Goal: Information Seeking & Learning: Find specific page/section

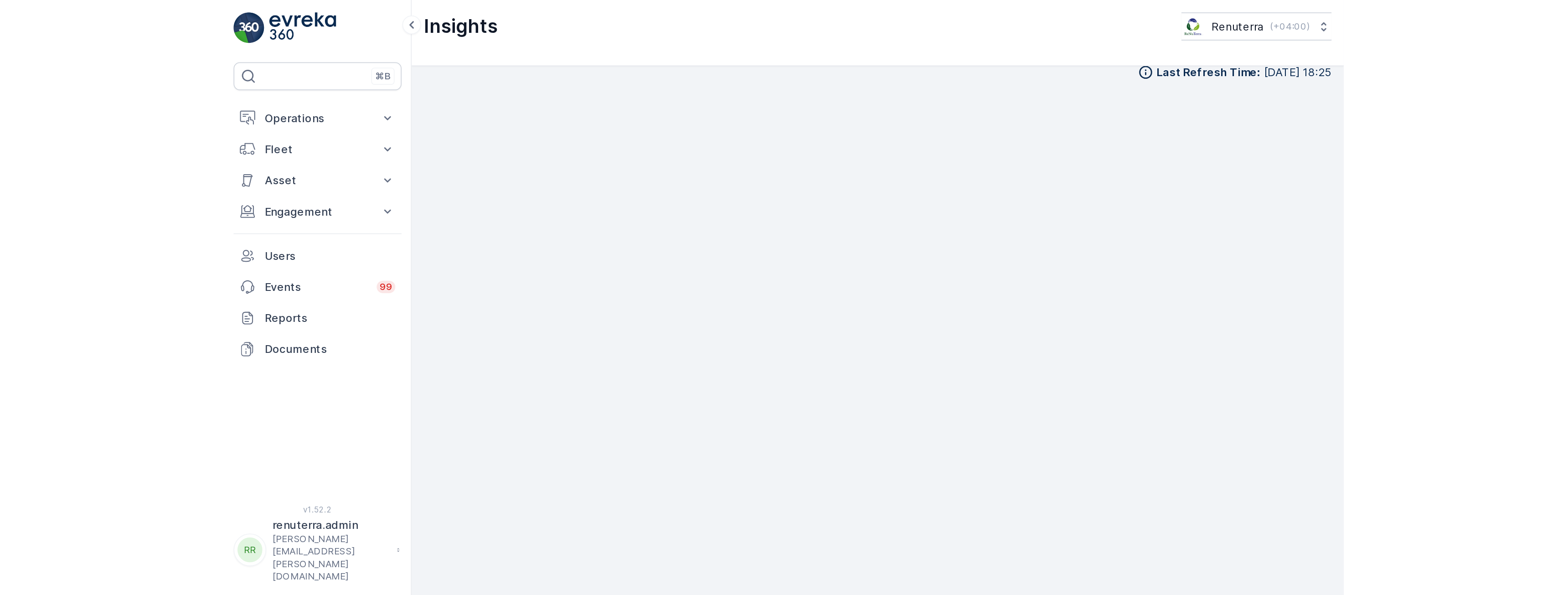
scroll to position [6, 0]
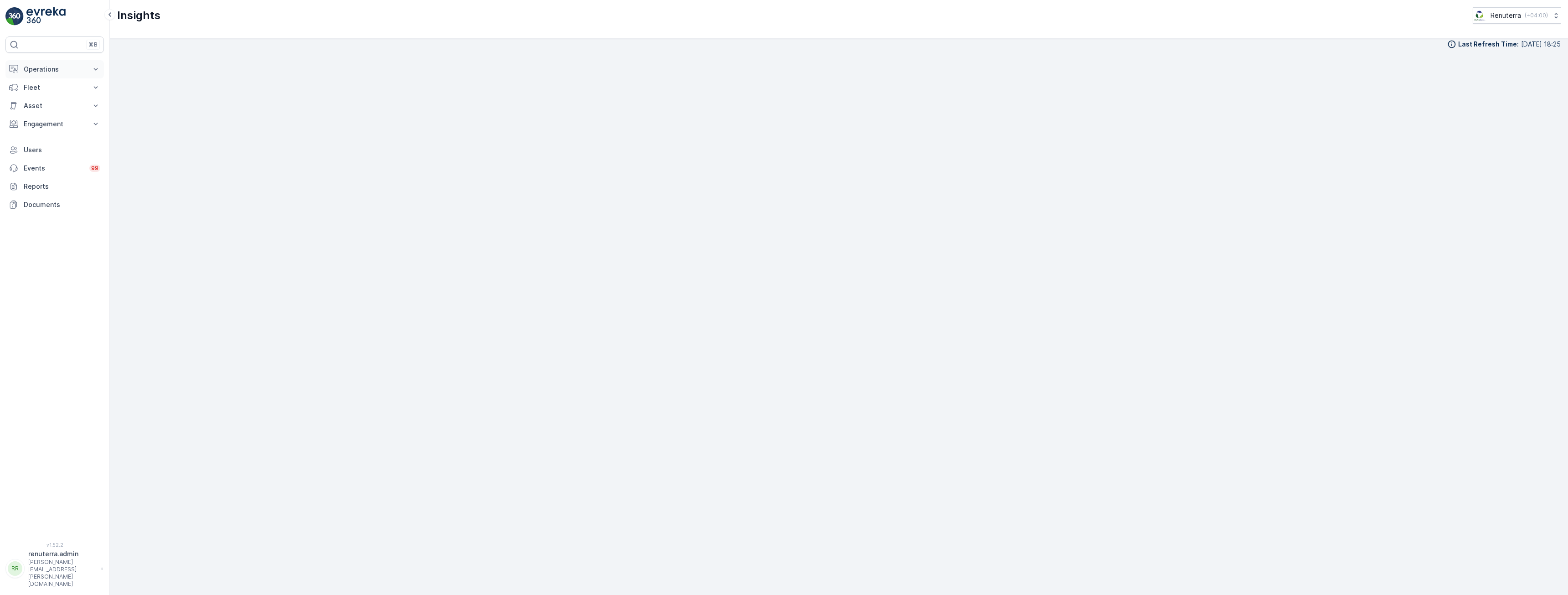
click at [55, 72] on p "Operations" at bounding box center [55, 70] width 62 height 9
click at [50, 110] on p "Routes & Tasks" at bounding box center [46, 110] width 47 height 9
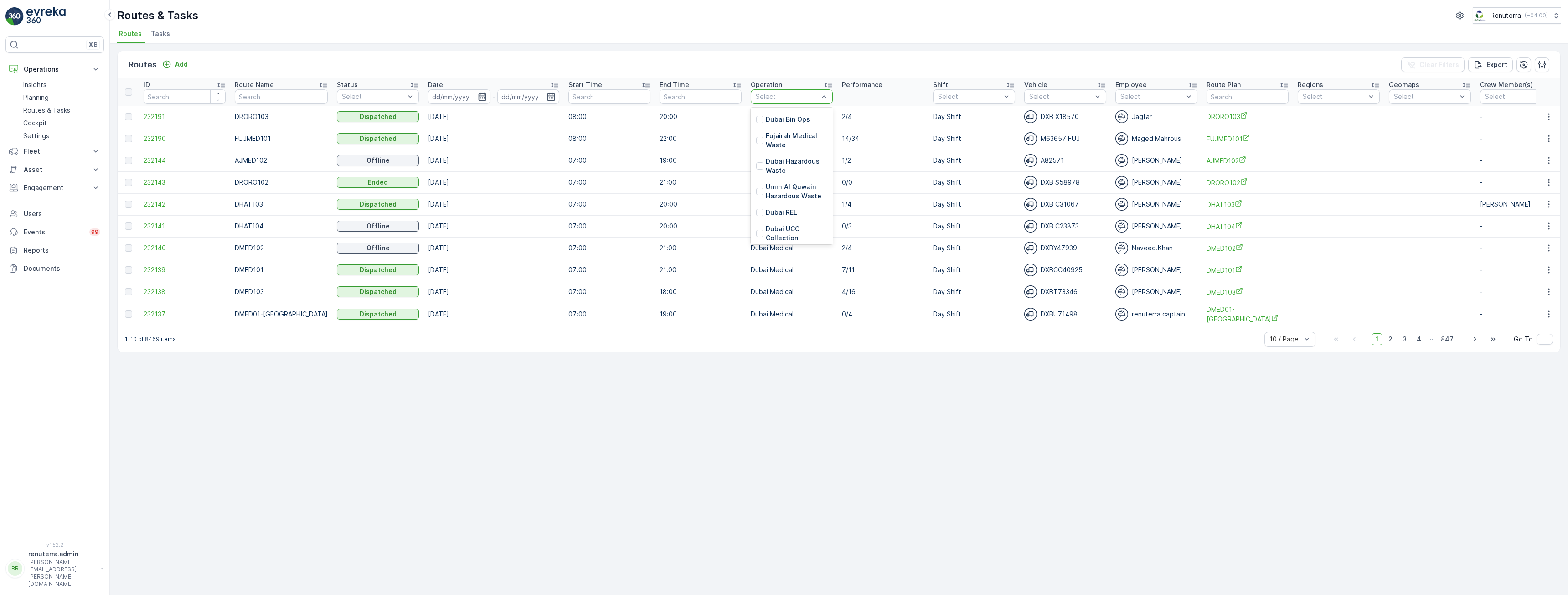
scroll to position [203, 0]
click at [656, 189] on div at bounding box center [760, 193] width 7 height 7
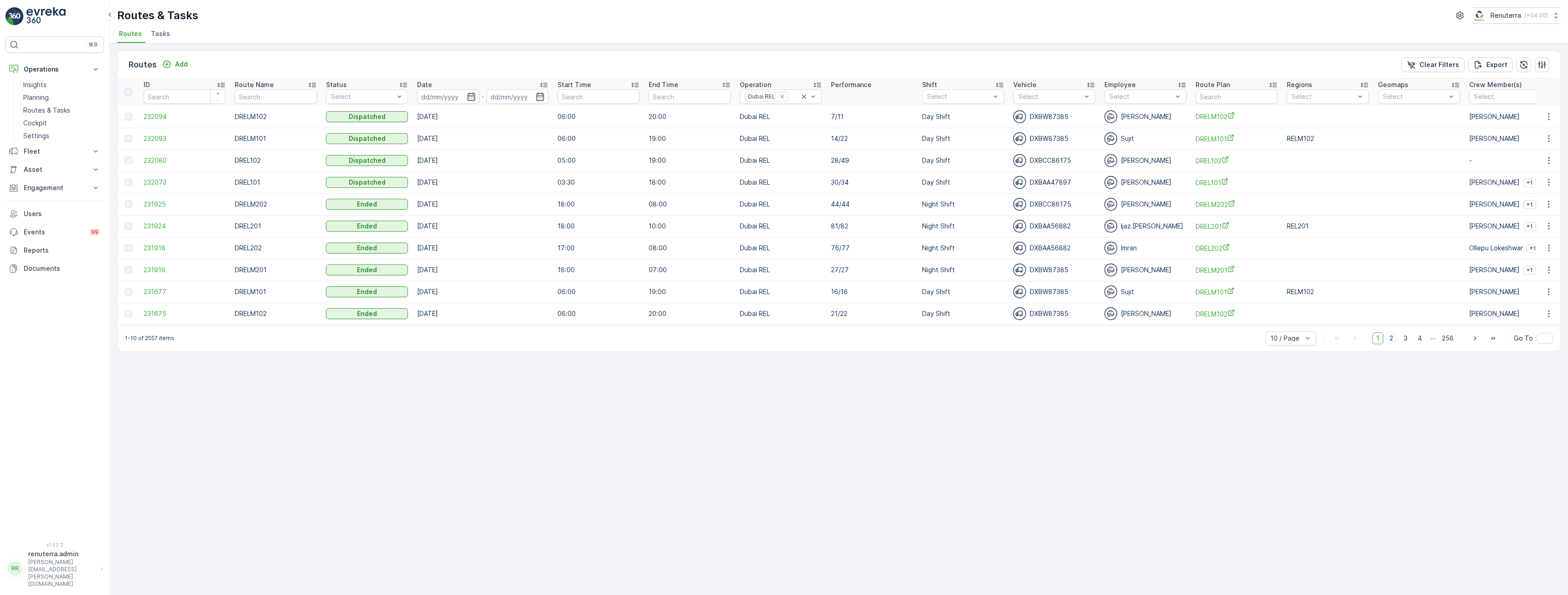
click at [656, 341] on span "2" at bounding box center [1390, 337] width 12 height 12
click at [656, 344] on span "3" at bounding box center [1405, 337] width 12 height 12
drag, startPoint x: 782, startPoint y: 95, endPoint x: 745, endPoint y: 119, distance: 44.1
click at [656, 95] on icon "Remove Dubai REL" at bounding box center [781, 95] width 3 height 3
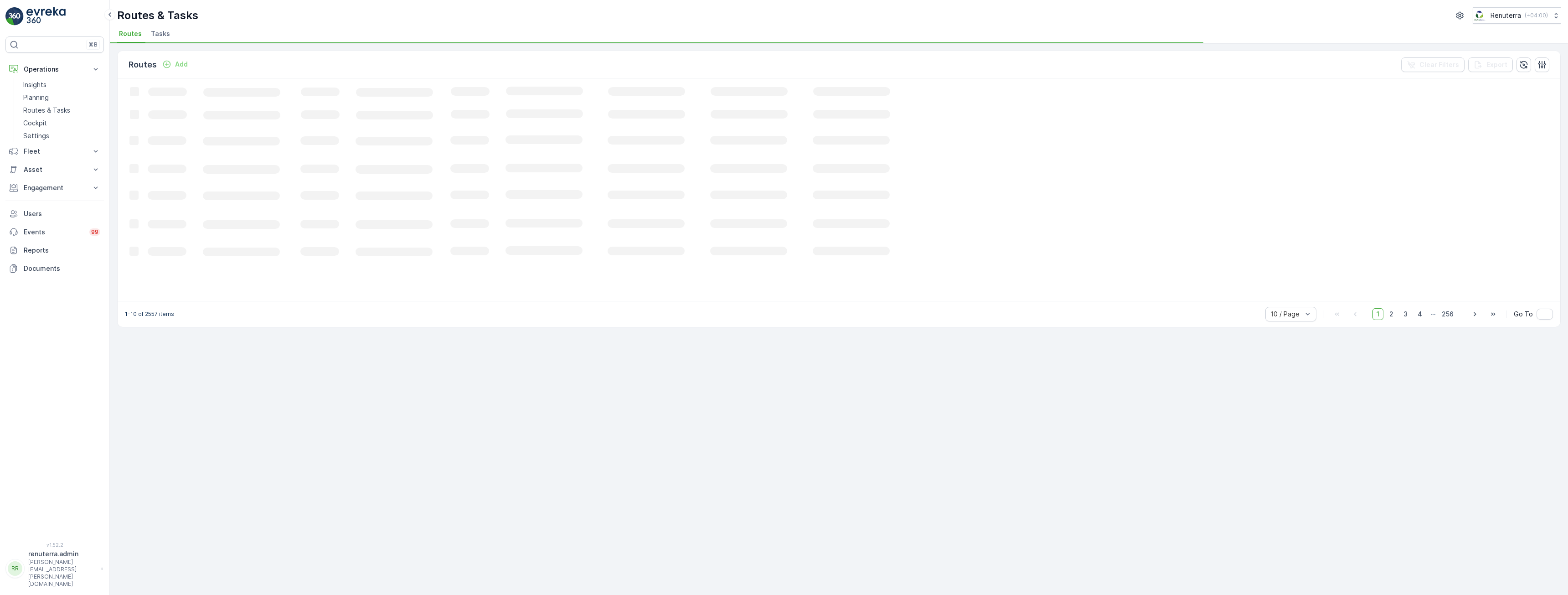
click at [158, 38] on span "Tasks" at bounding box center [160, 34] width 19 height 9
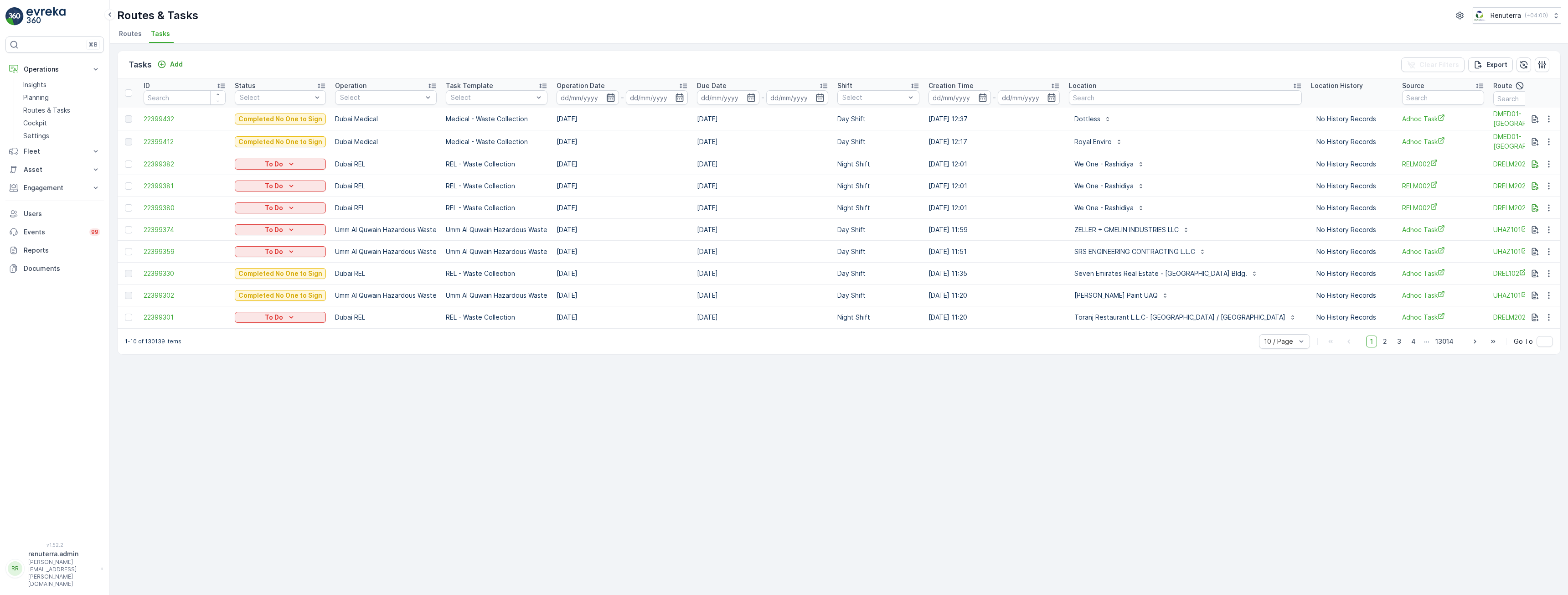
click at [608, 95] on icon "button" at bounding box center [611, 97] width 9 height 9
click at [579, 119] on p "Yesterday" at bounding box center [577, 118] width 21 height 9
type input "13.10.2025"
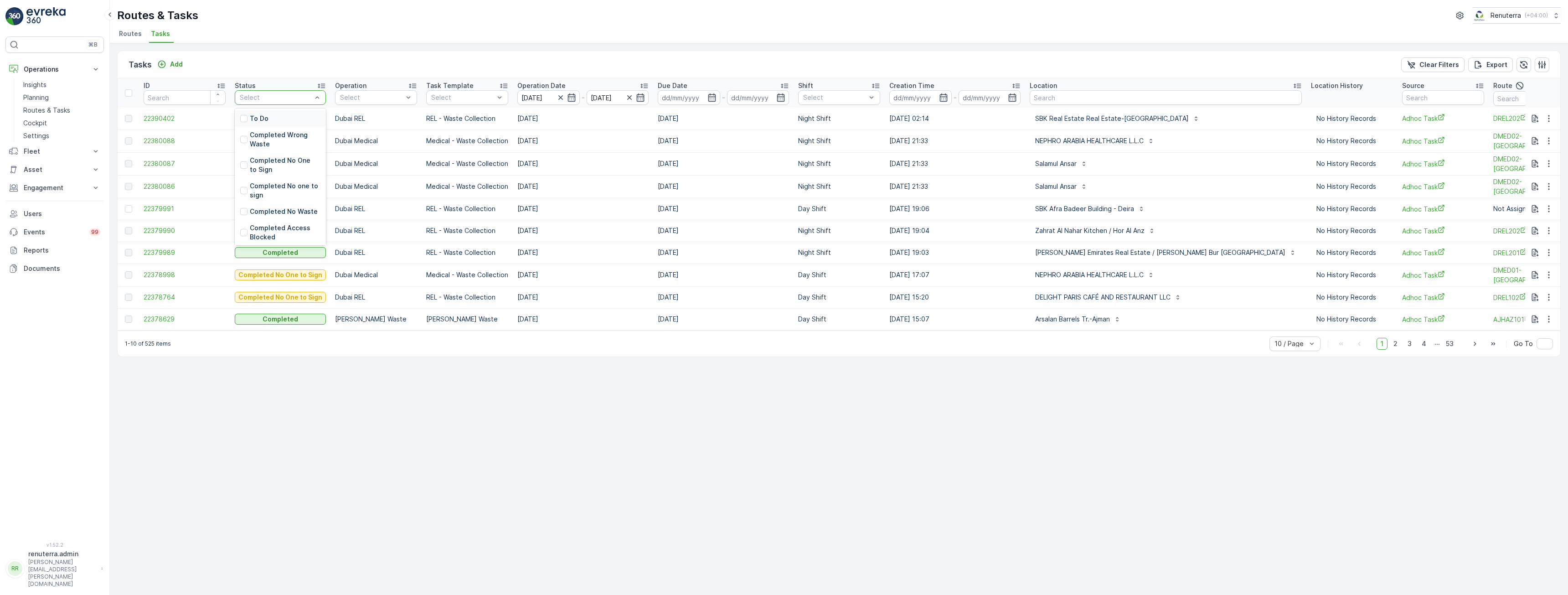
click at [271, 119] on div "To Do" at bounding box center [280, 118] width 91 height 17
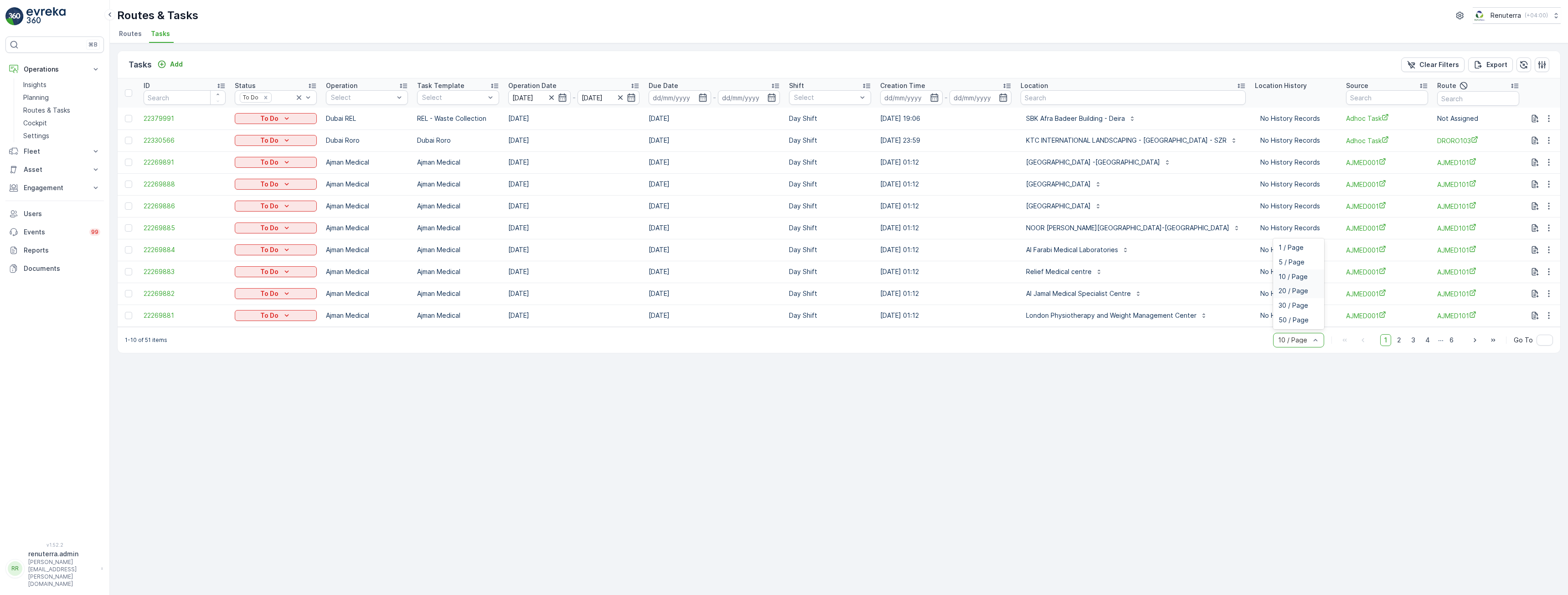
click at [656, 294] on span "20 / Page" at bounding box center [1293, 291] width 29 height 7
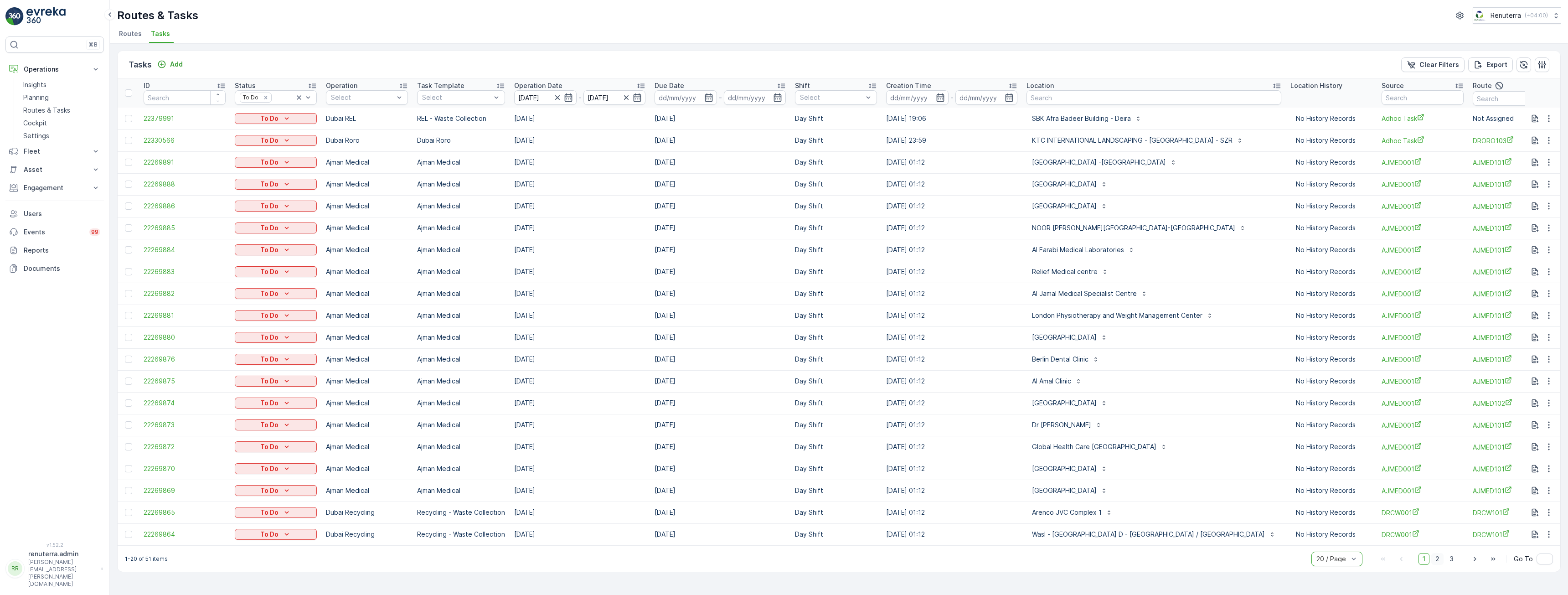
click at [656, 348] on span "2" at bounding box center [1437, 558] width 12 height 12
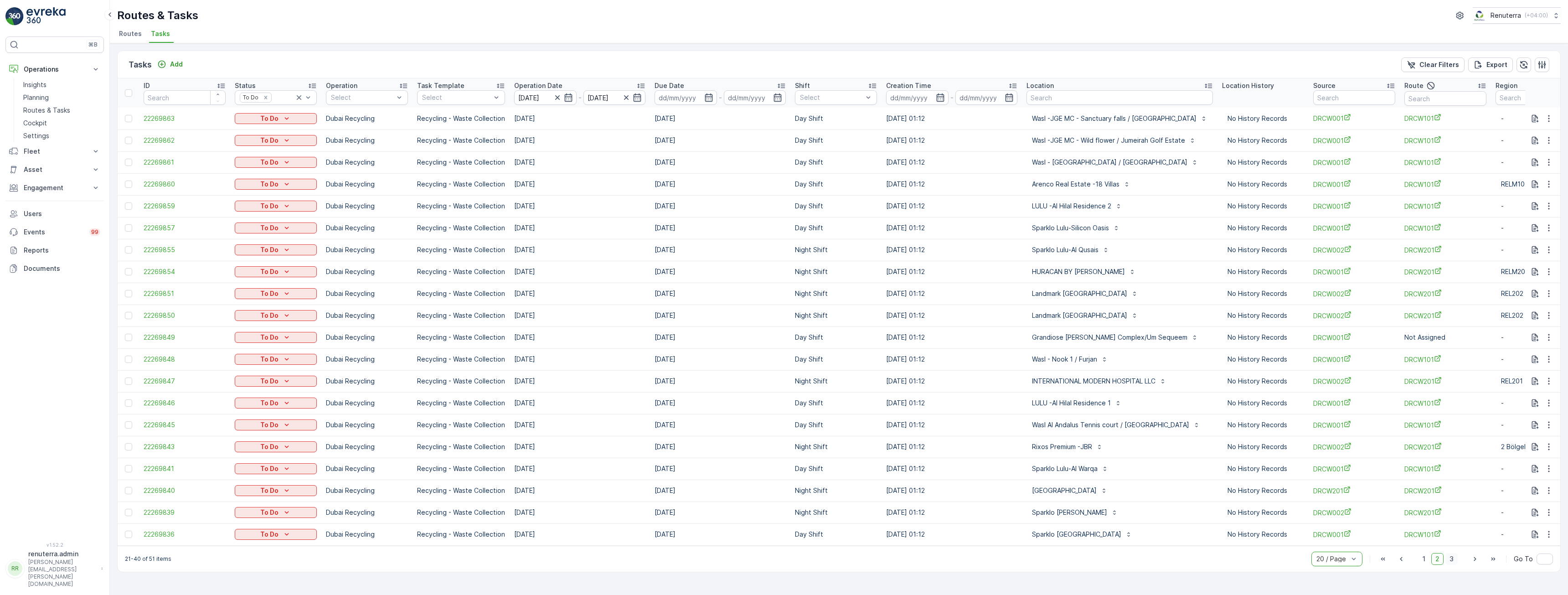
click at [656, 348] on span "3" at bounding box center [1451, 558] width 12 height 12
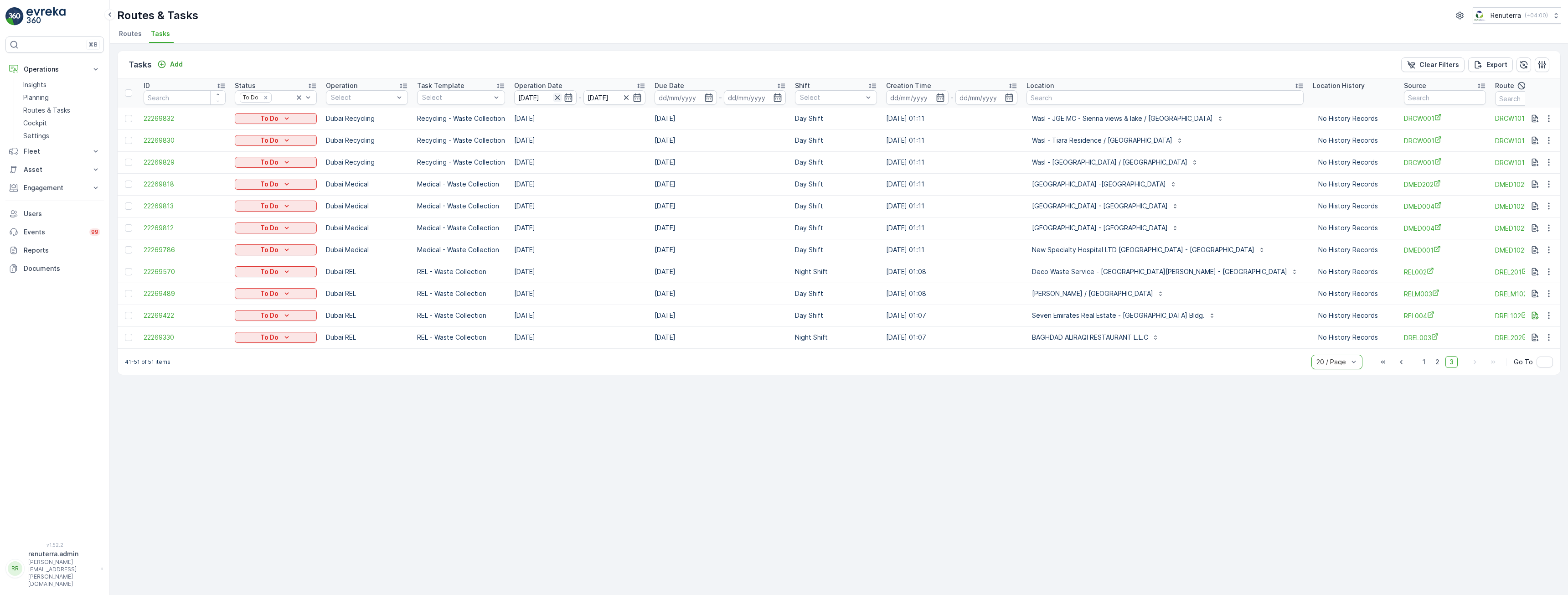
click at [555, 98] on icon "button" at bounding box center [558, 97] width 9 height 9
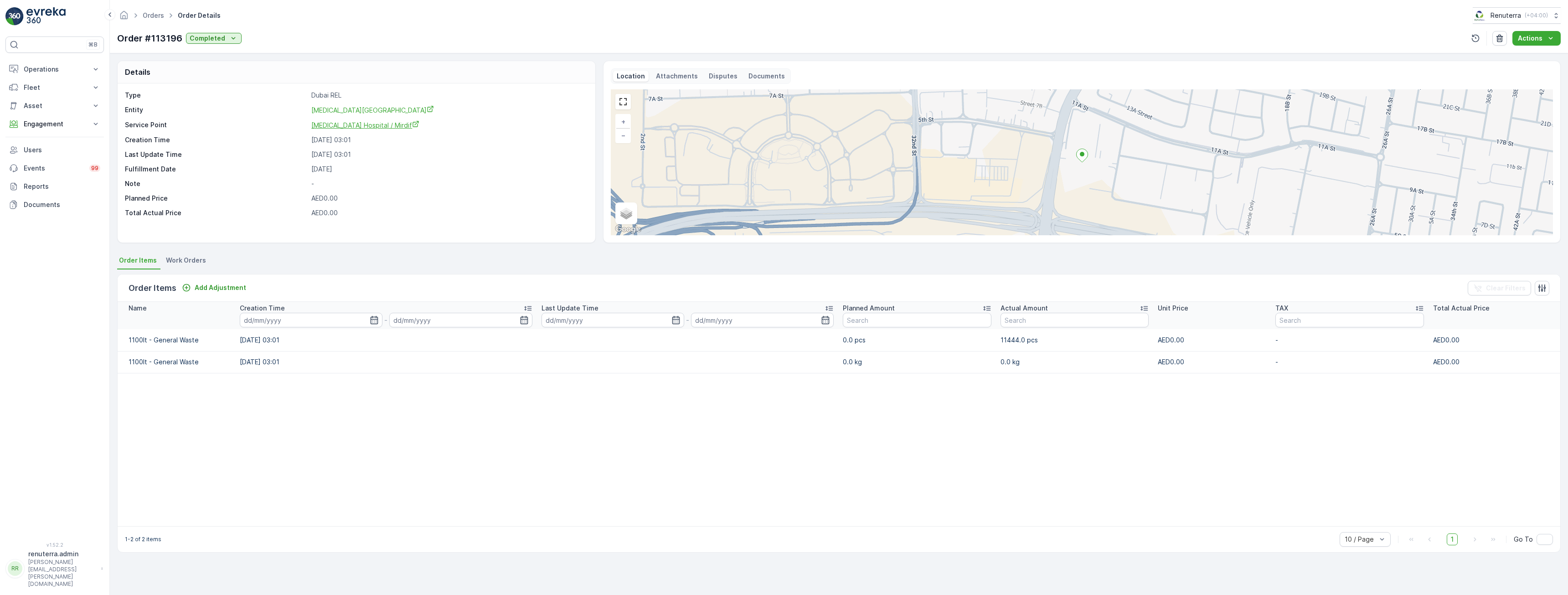
click at [348, 125] on span "HMS Hospital / Mirdif" at bounding box center [365, 125] width 108 height 7
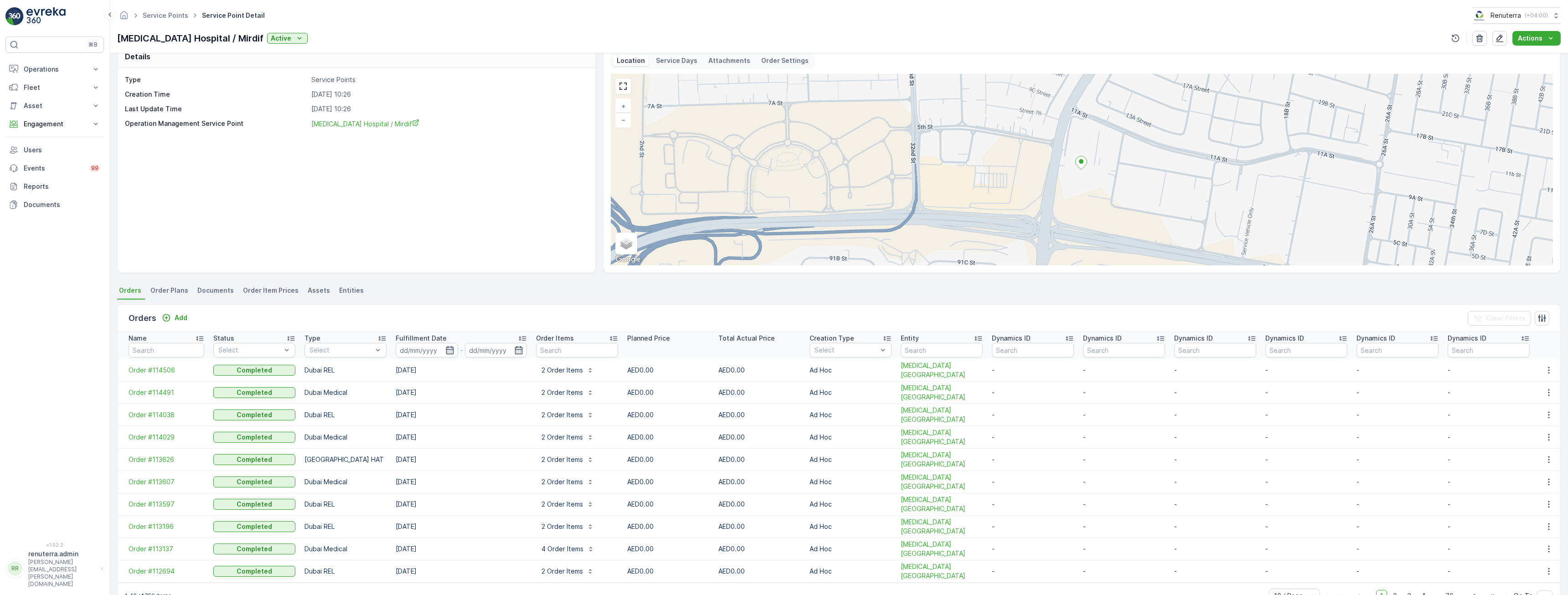
scroll to position [30, 0]
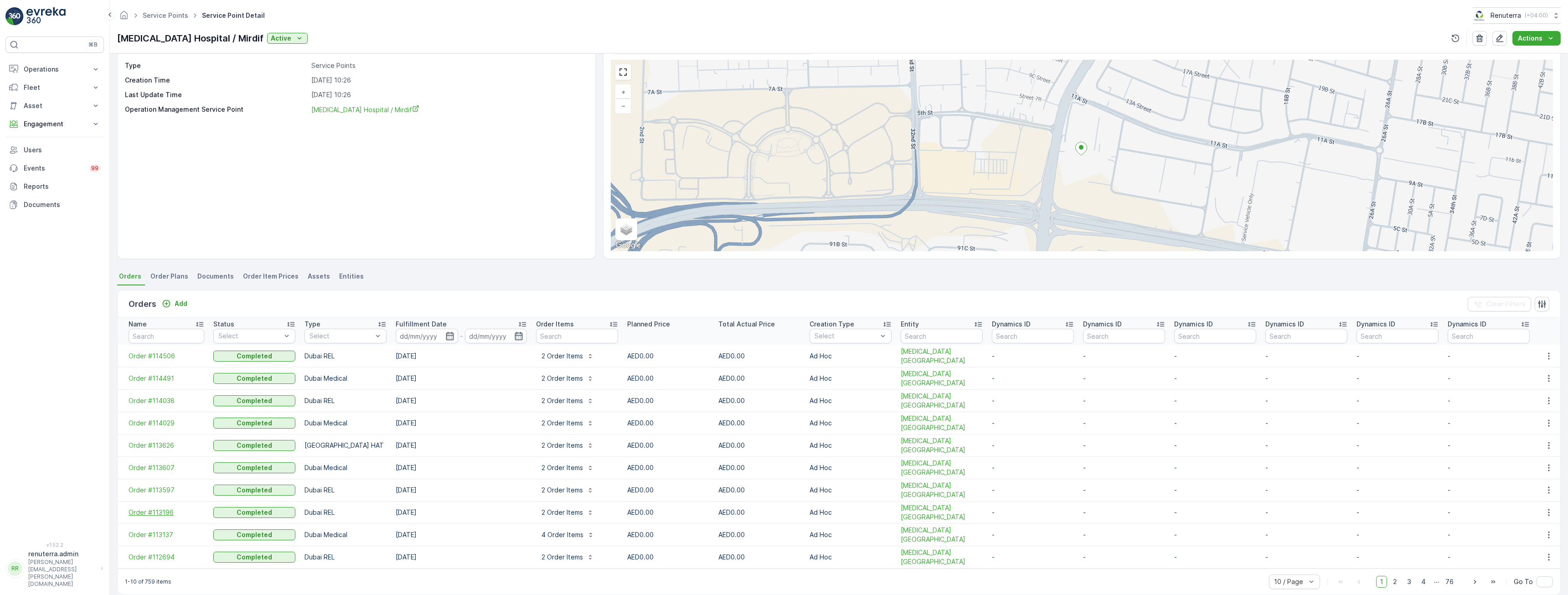
click at [160, 511] on span "Order #113196" at bounding box center [166, 512] width 76 height 9
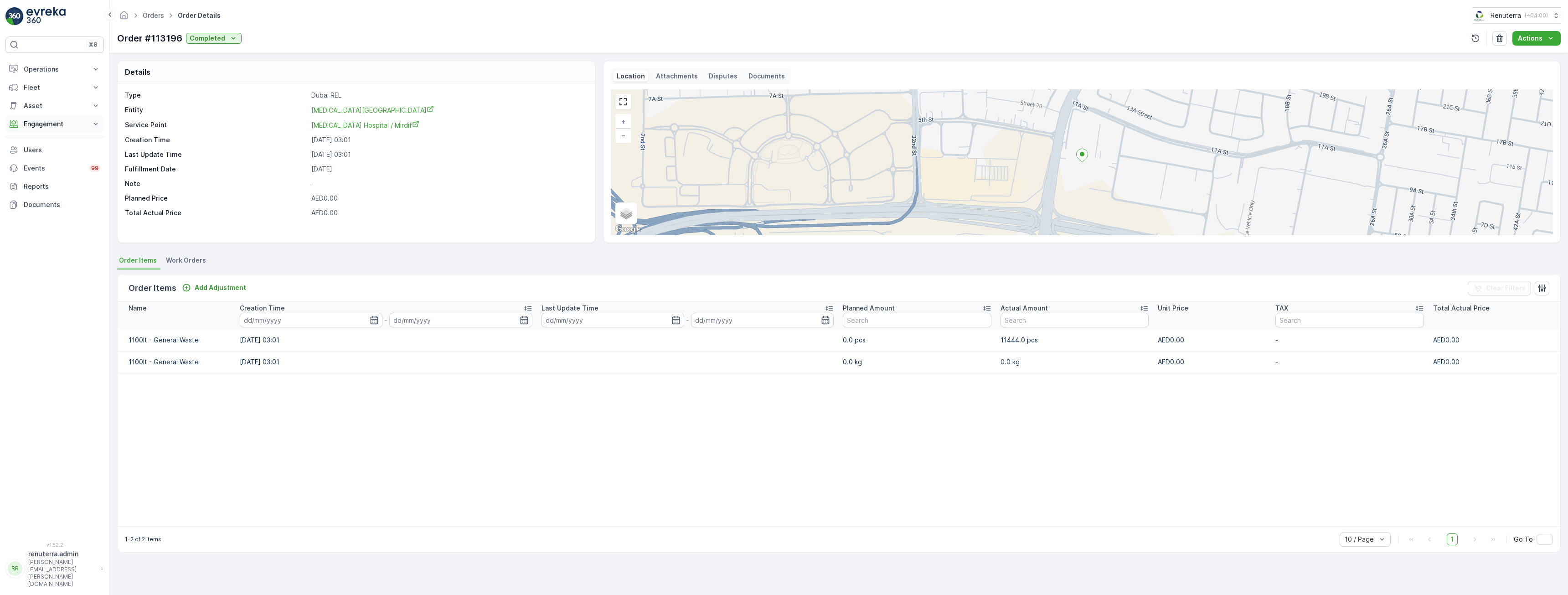
click at [73, 124] on p "Engagement" at bounding box center [55, 124] width 62 height 9
click at [33, 140] on p "Insights" at bounding box center [34, 139] width 23 height 9
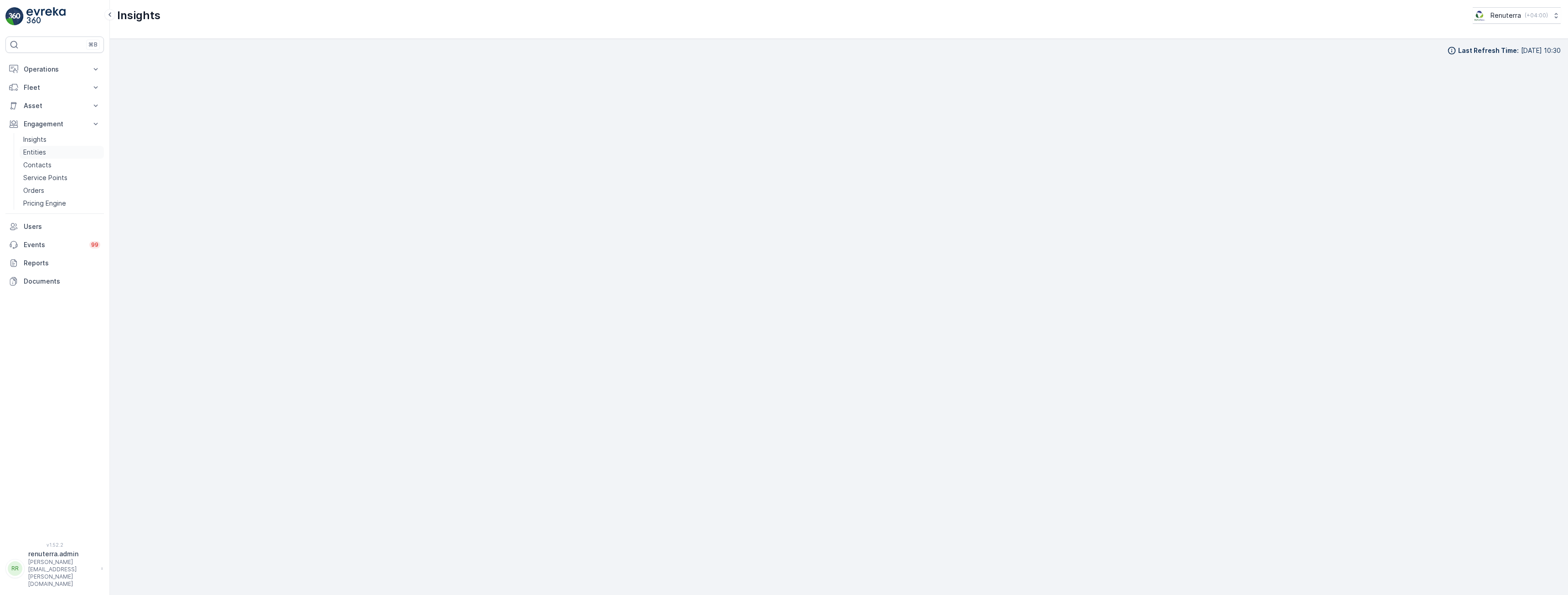
drag, startPoint x: 26, startPoint y: 155, endPoint x: 61, endPoint y: 157, distance: 35.1
click at [26, 155] on p "Entities" at bounding box center [34, 152] width 23 height 9
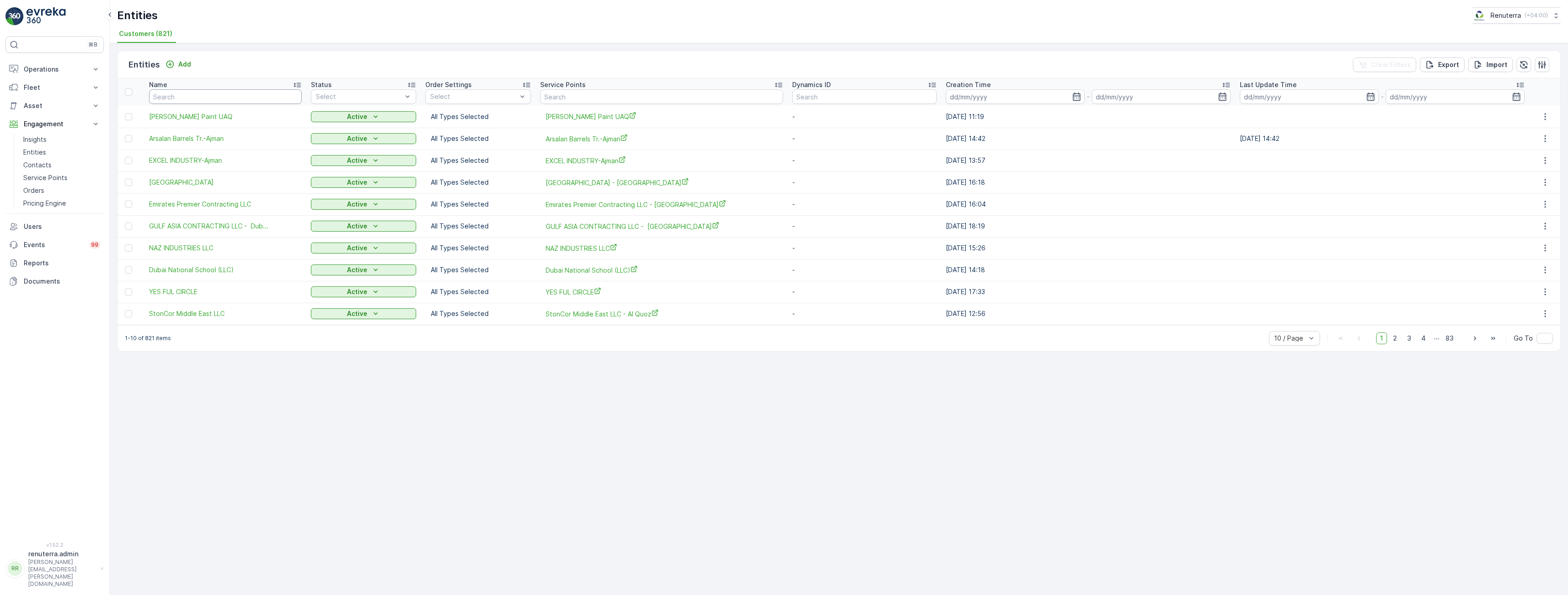
click at [176, 101] on input "text" at bounding box center [226, 96] width 152 height 15
type input "srs engin"
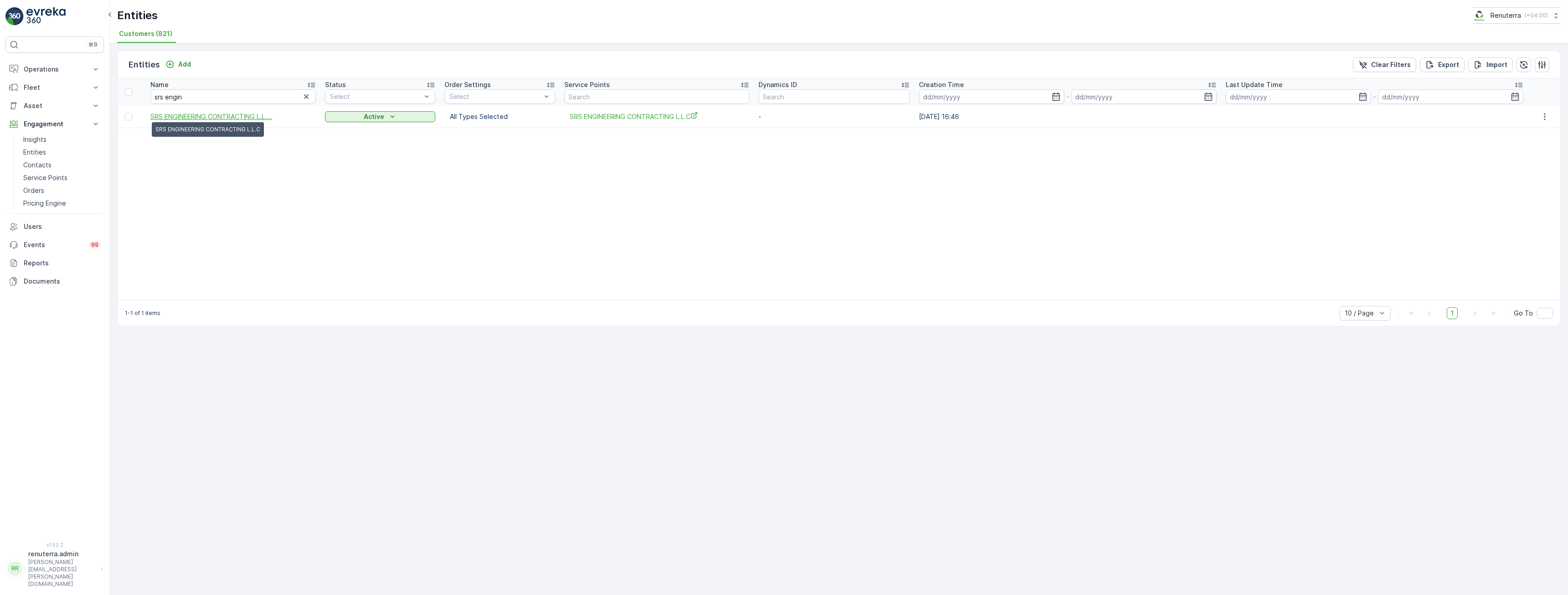
click at [198, 116] on span "SRS ENGINEERING CONTRACTING L.L...." at bounding box center [211, 116] width 122 height 9
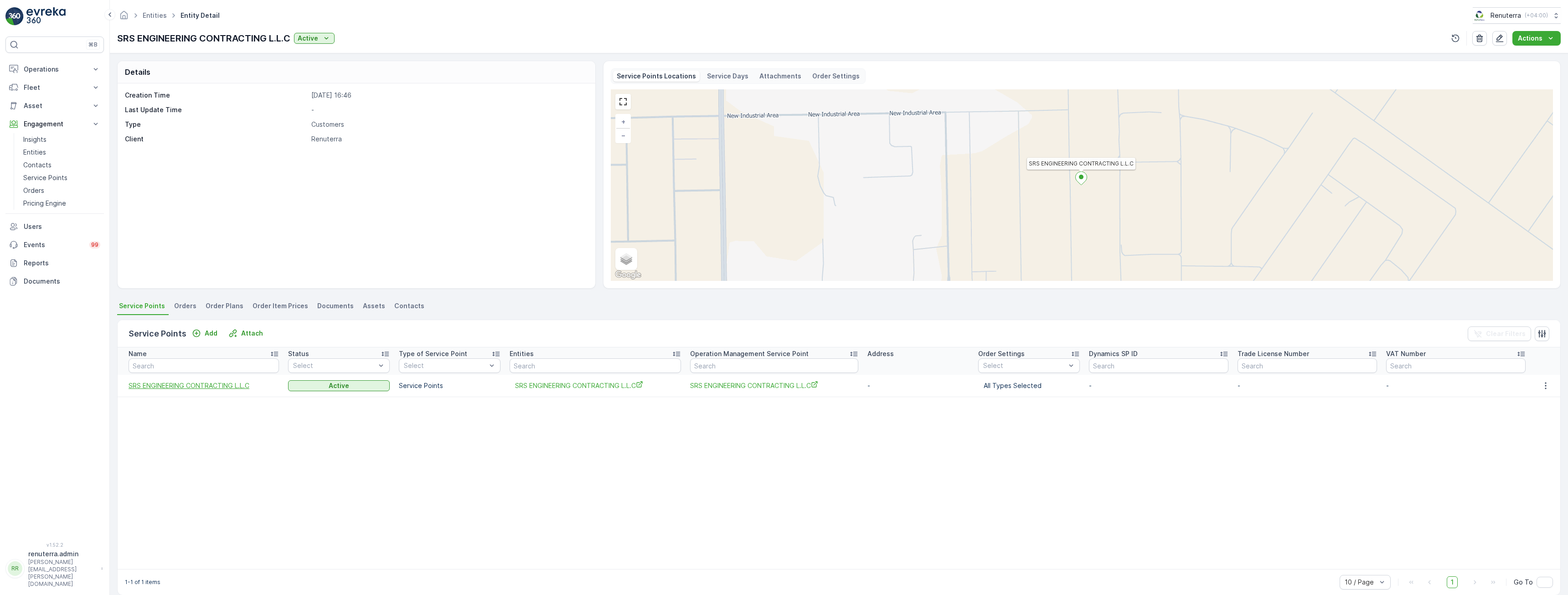
click at [221, 384] on span "SRS ENGINEERING CONTRACTING L.L.C" at bounding box center [204, 385] width 150 height 9
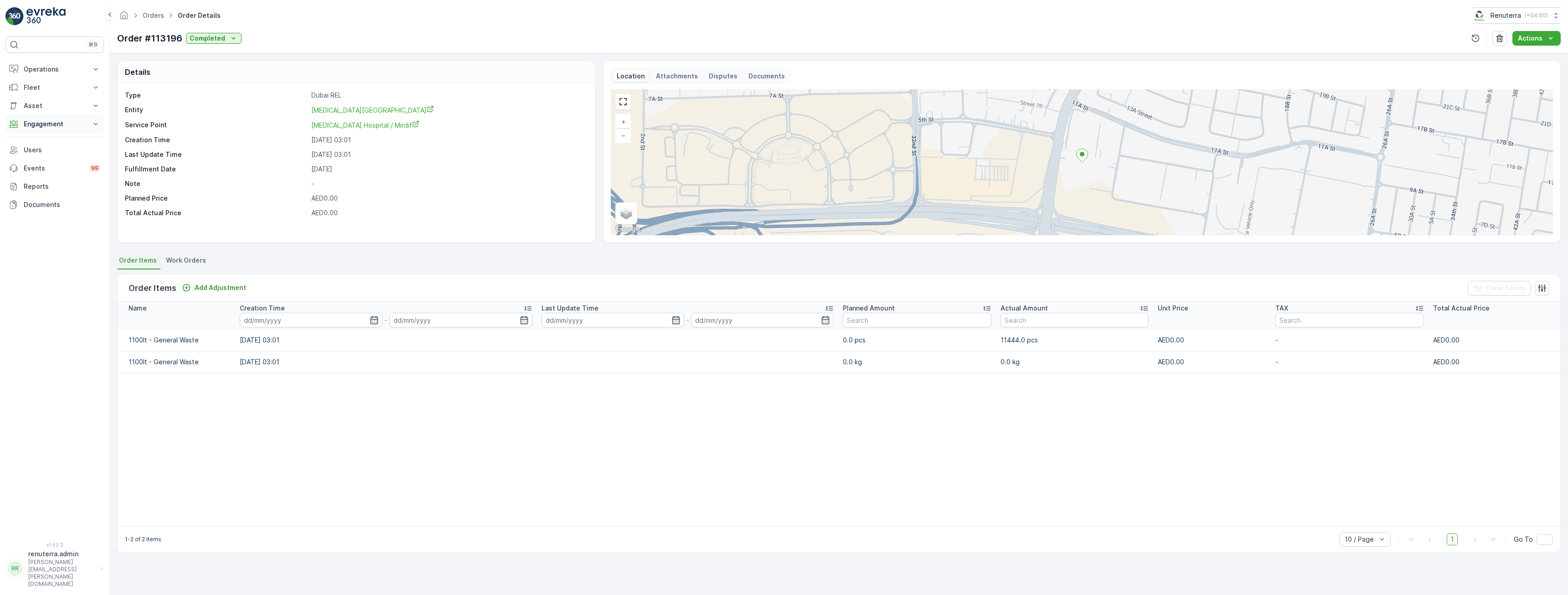
click at [41, 127] on p "Engagement" at bounding box center [55, 124] width 62 height 9
click at [35, 151] on p "Entities" at bounding box center [34, 152] width 23 height 9
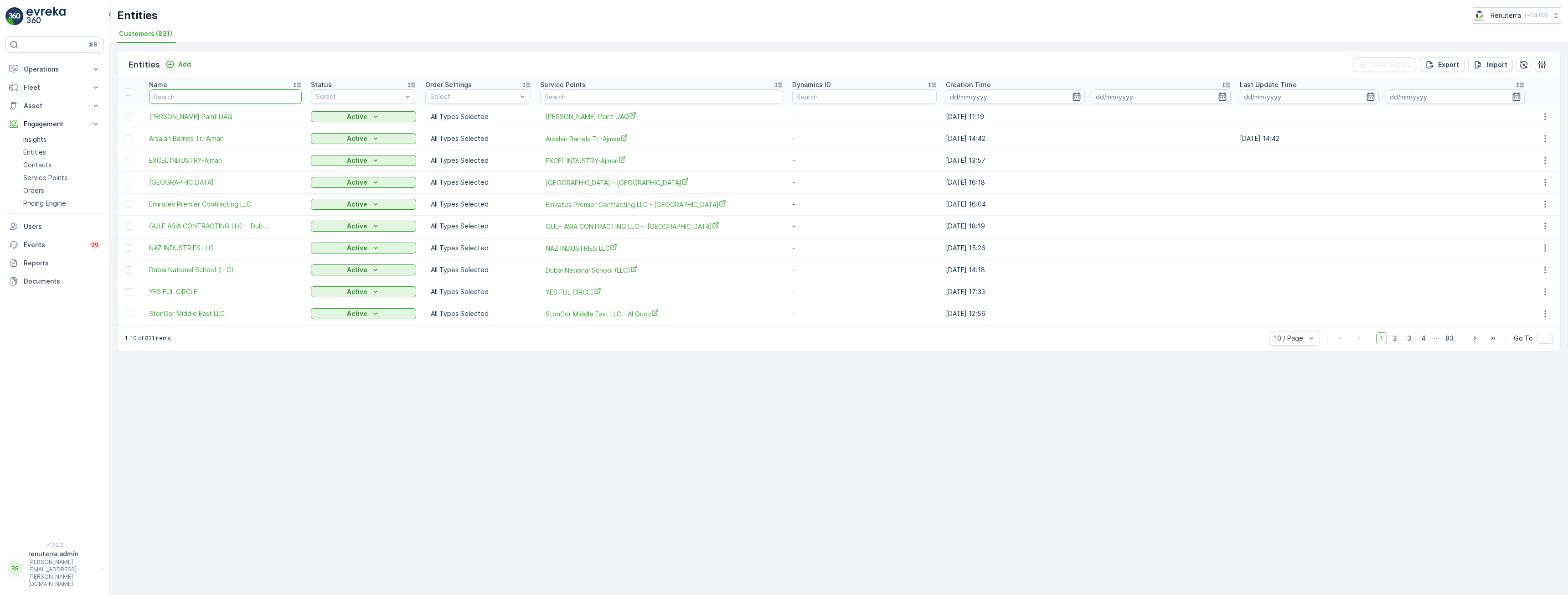
click at [215, 96] on input "text" at bounding box center [226, 96] width 152 height 15
type input "winchem"
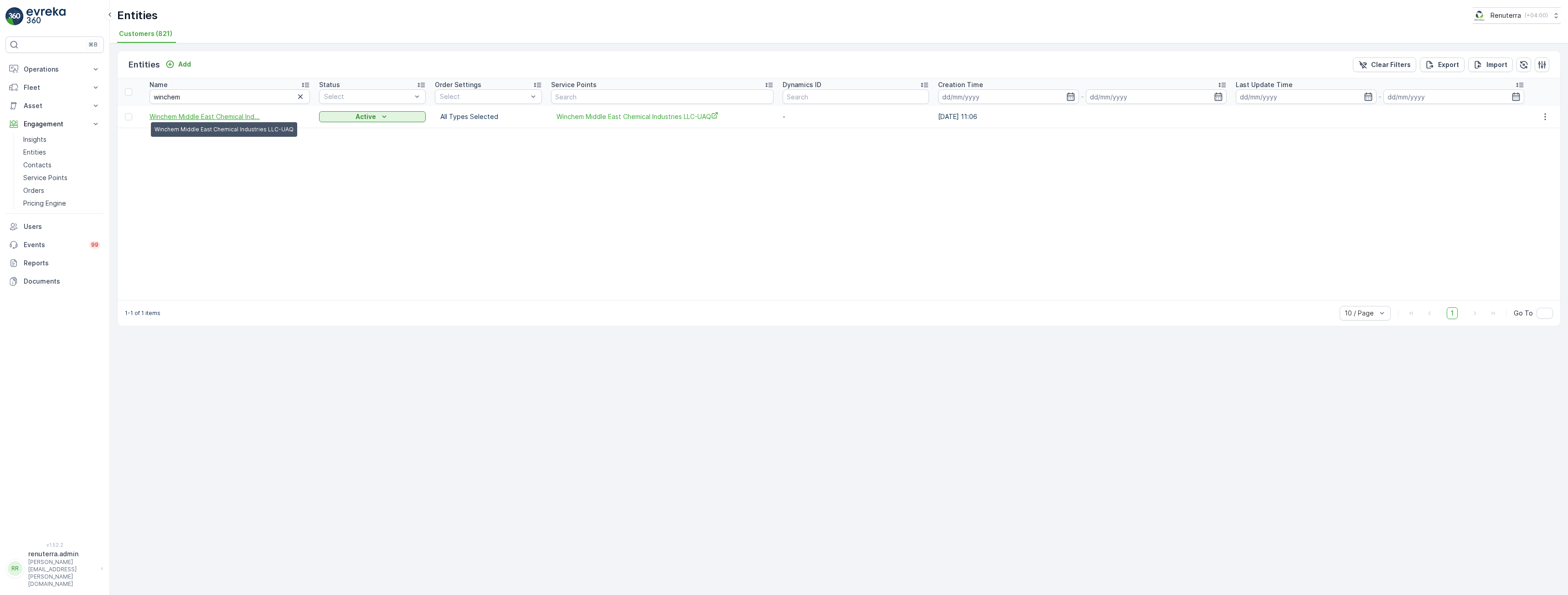
click at [217, 119] on span "Winchem Middle East Chemical Ind..." at bounding box center [204, 116] width 110 height 9
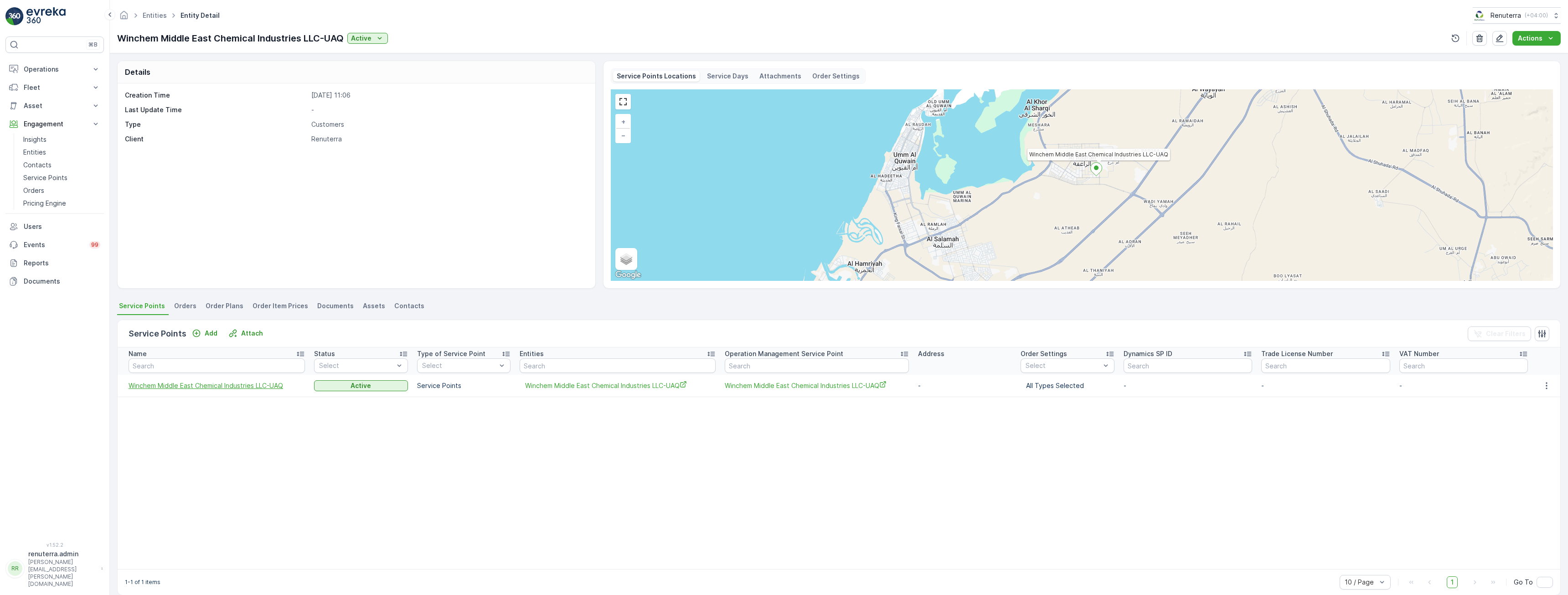
click at [249, 385] on span "Winchem Middle East Chemical Industries LLC-UAQ" at bounding box center [216, 385] width 176 height 9
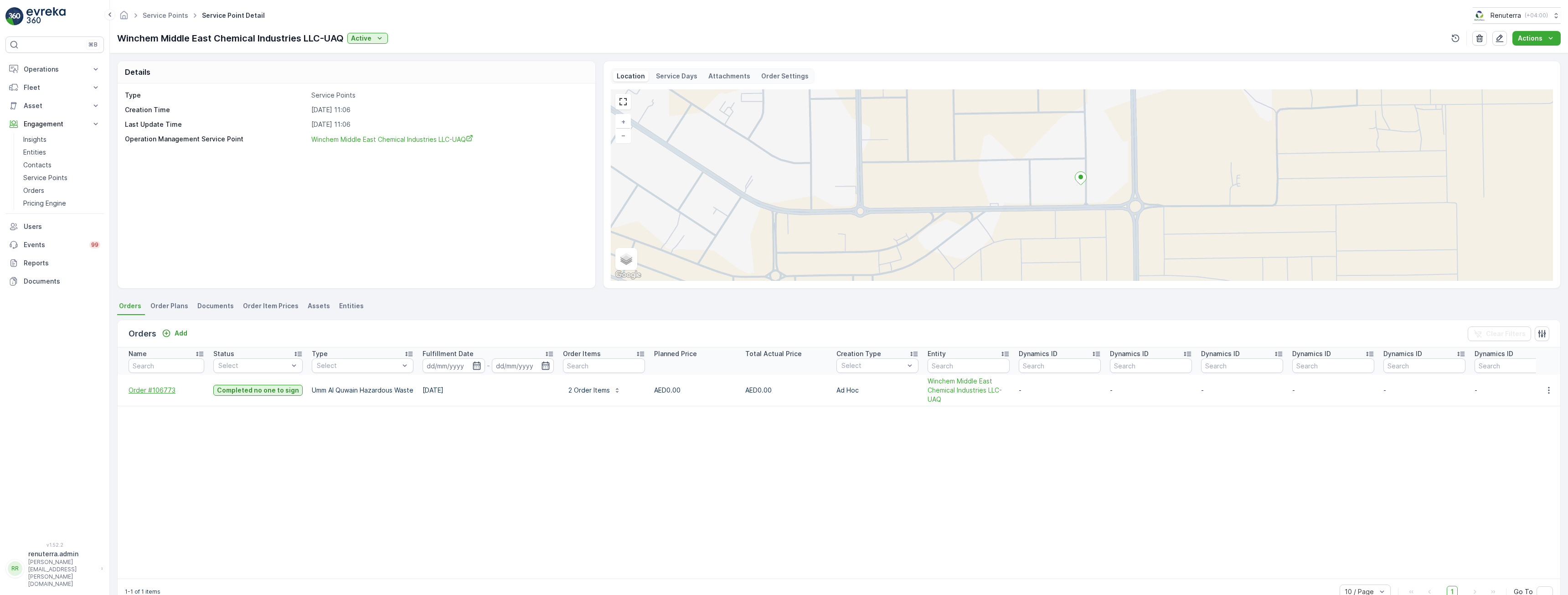
click at [144, 390] on span "Order #106773" at bounding box center [166, 390] width 76 height 9
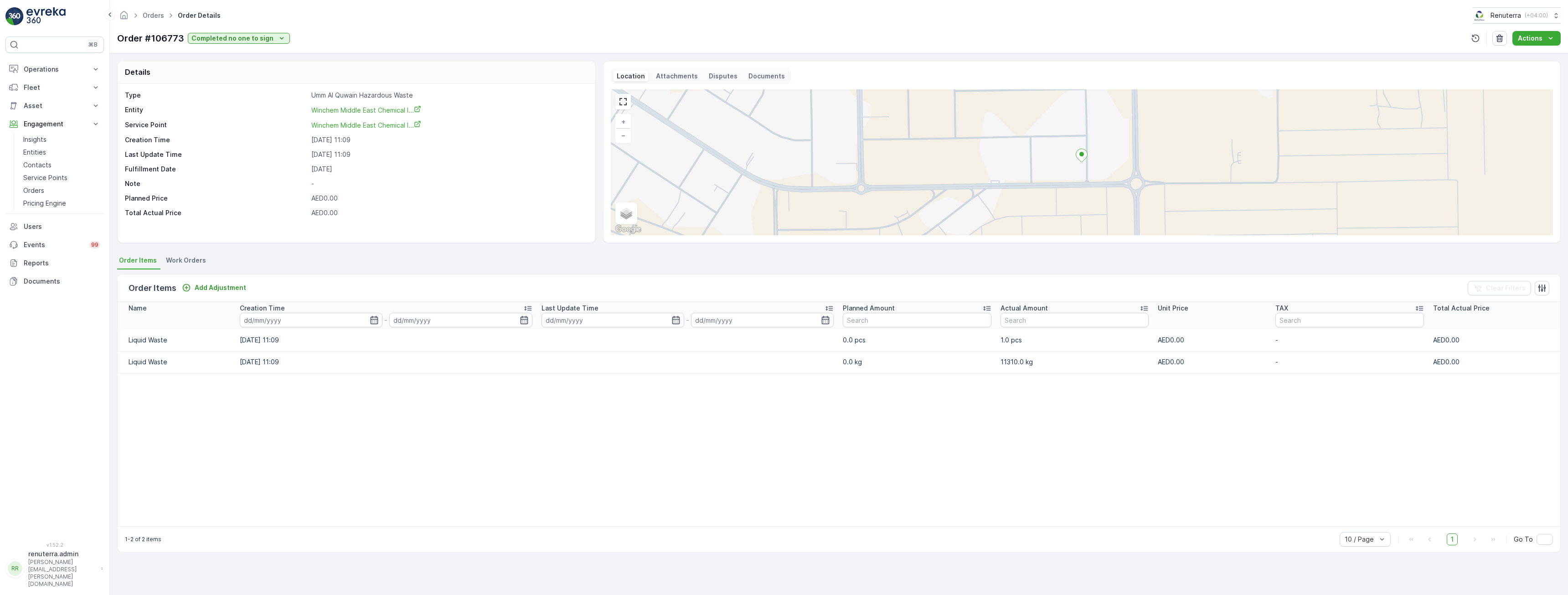
click at [767, 73] on p "Documents" at bounding box center [767, 76] width 37 height 9
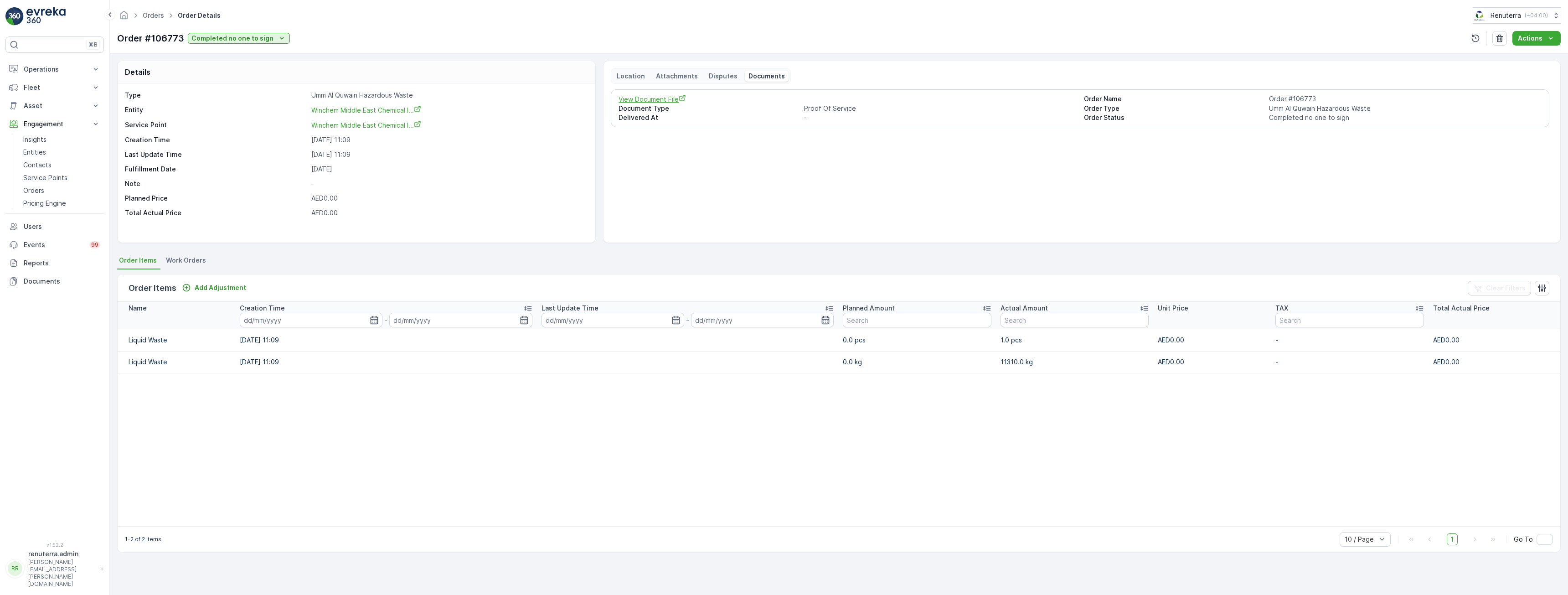
click at [670, 99] on span "View Document File" at bounding box center [846, 99] width 458 height 9
